Goal: Find specific page/section: Find specific page/section

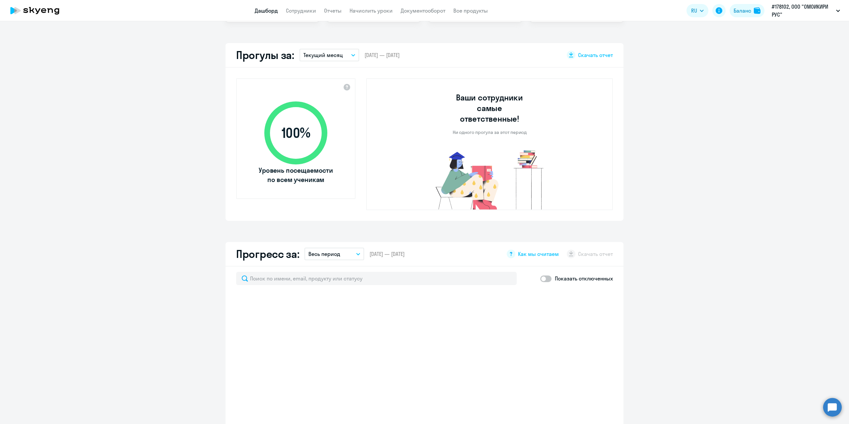
scroll to position [166, 0]
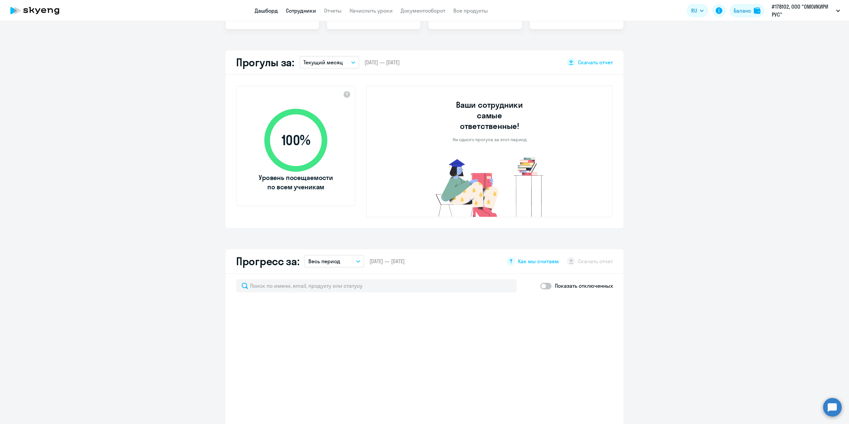
click at [299, 12] on link "Сотрудники" at bounding box center [301, 10] width 30 height 7
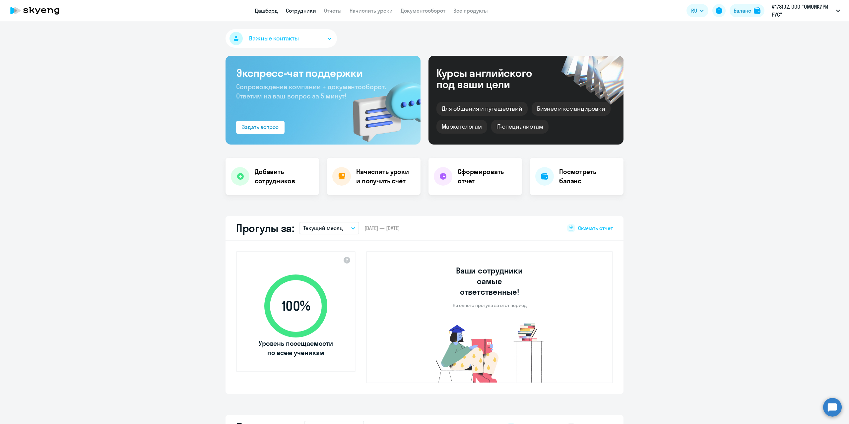
select select "30"
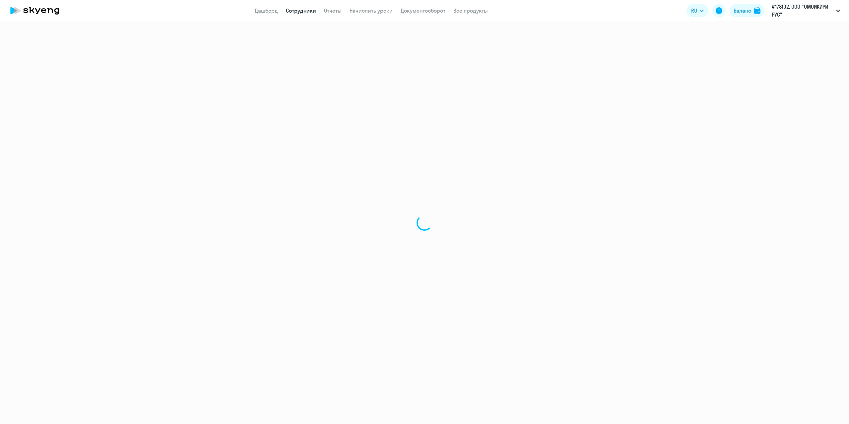
select select "30"
